Goal: Task Accomplishment & Management: Manage account settings

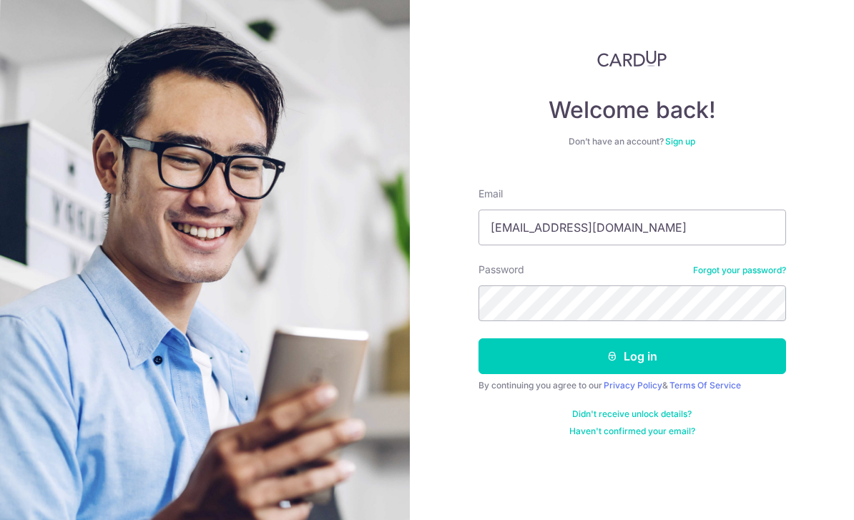
type input "[EMAIL_ADDRESS][DOMAIN_NAME]"
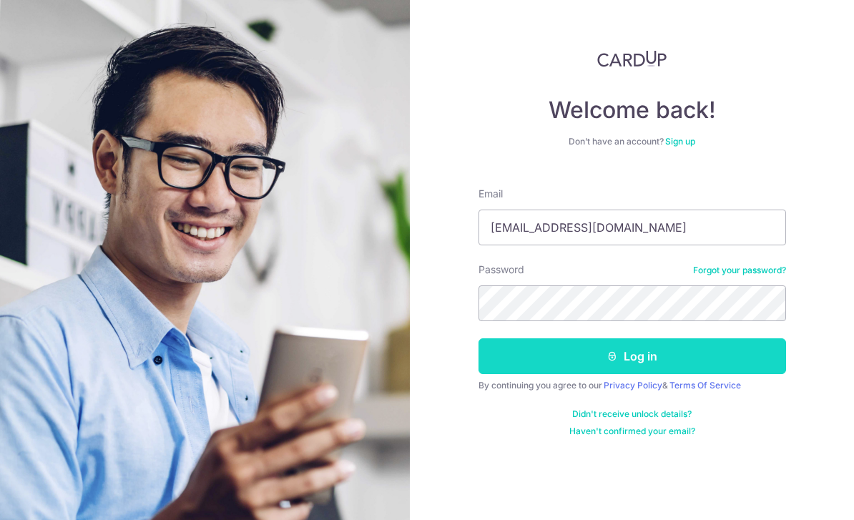
click at [688, 356] on button "Log in" at bounding box center [633, 356] width 308 height 36
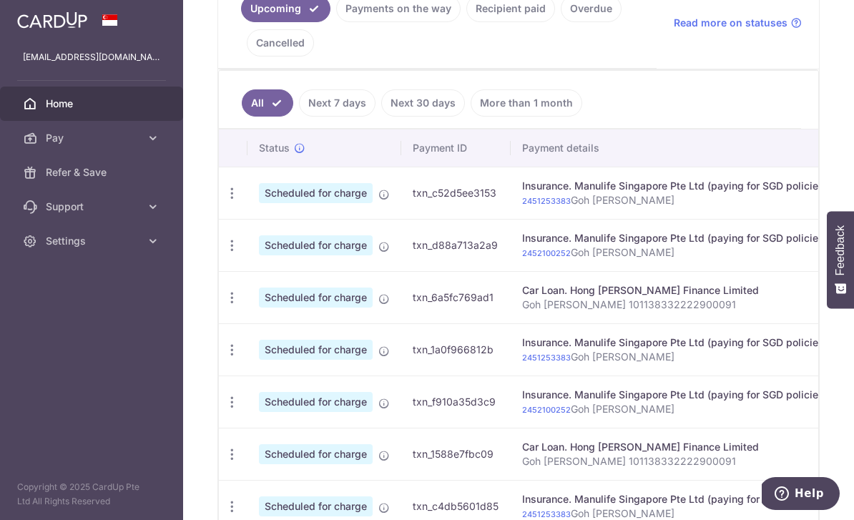
scroll to position [361, 0]
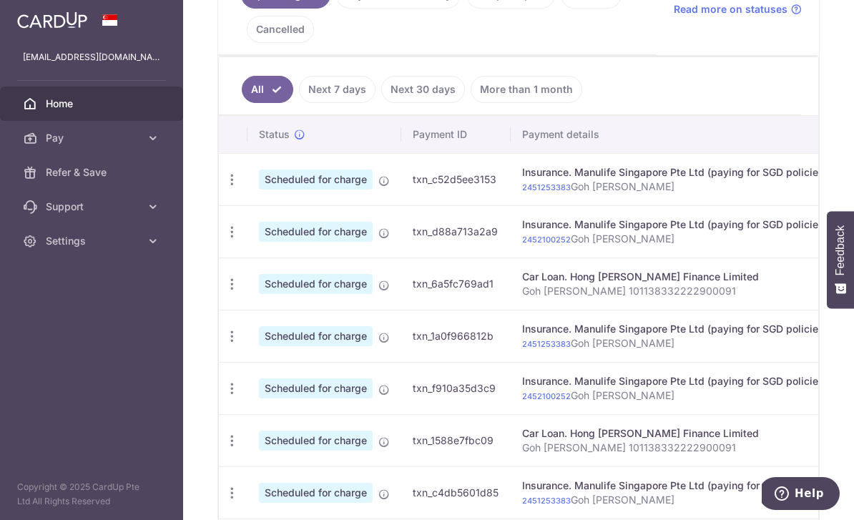
click at [579, 362] on td "Insurance. Manulife Singapore Pte Ltd (paying for SGD policies) 2451253383 Goh …" at bounding box center [675, 336] width 328 height 52
click at [299, 103] on link "Next 7 days" at bounding box center [337, 89] width 77 height 27
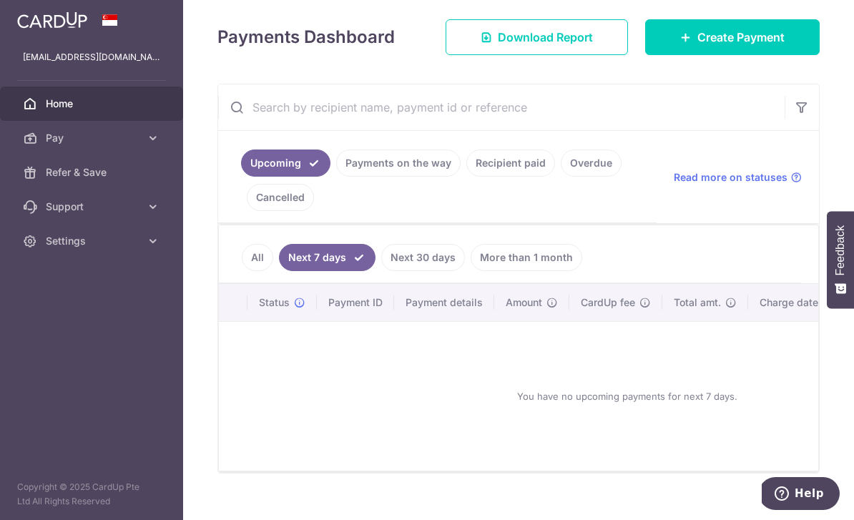
scroll to position [191, 0]
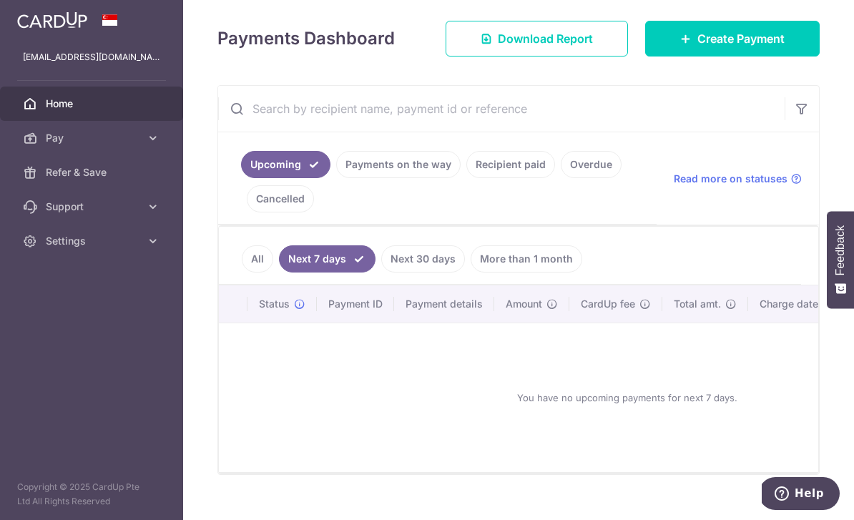
click at [336, 178] on link "Payments on the way" at bounding box center [398, 164] width 124 height 27
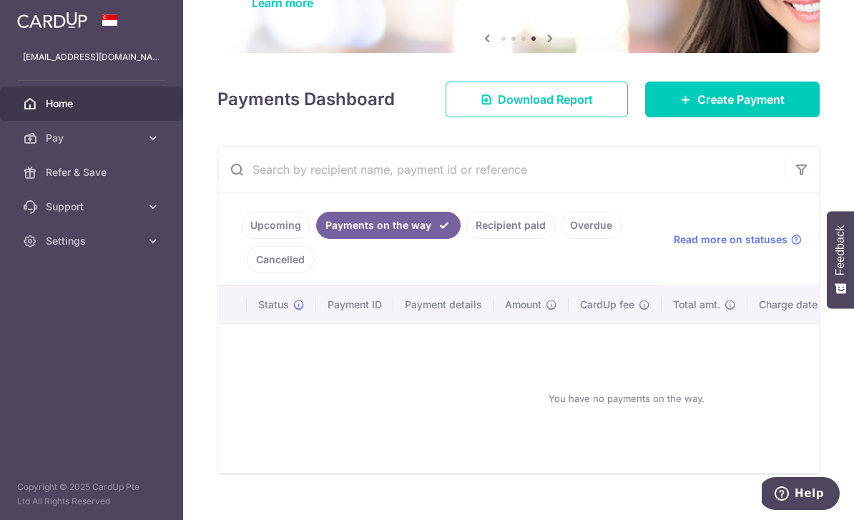
click at [466, 239] on link "Recipient paid" at bounding box center [510, 225] width 89 height 27
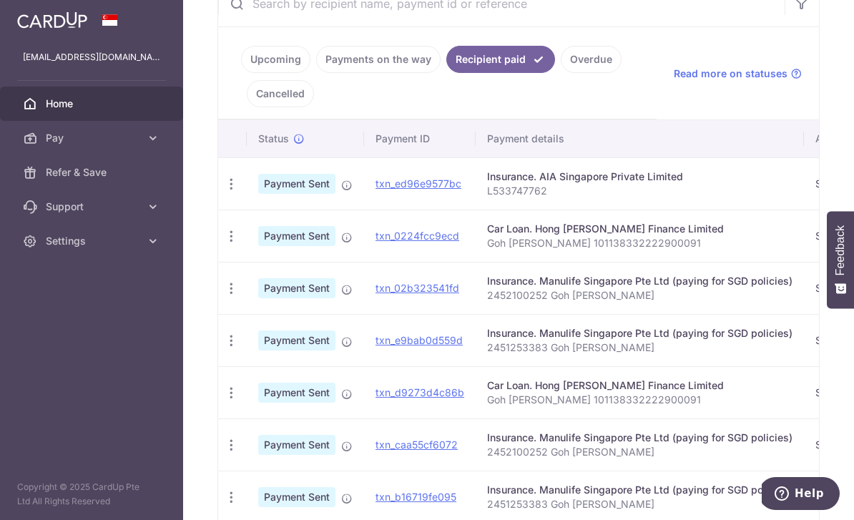
scroll to position [0, 0]
click at [0, 0] on header at bounding box center [0, 0] width 0 height 0
